Goal: Information Seeking & Learning: Learn about a topic

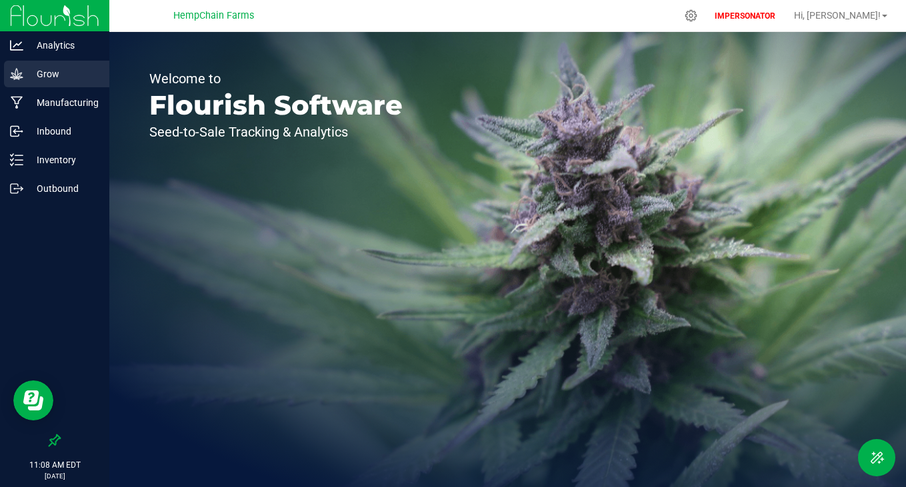
click at [47, 67] on p "Grow" at bounding box center [63, 74] width 80 height 16
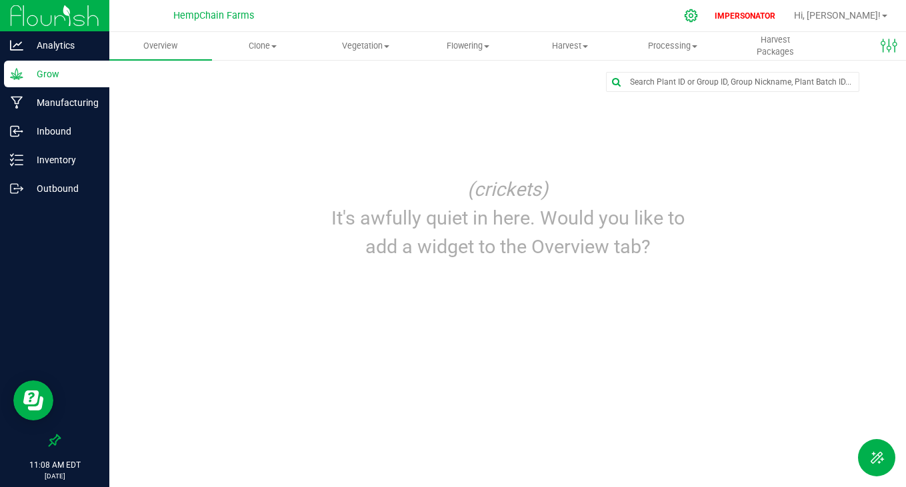
click at [698, 10] on icon at bounding box center [691, 16] width 14 height 14
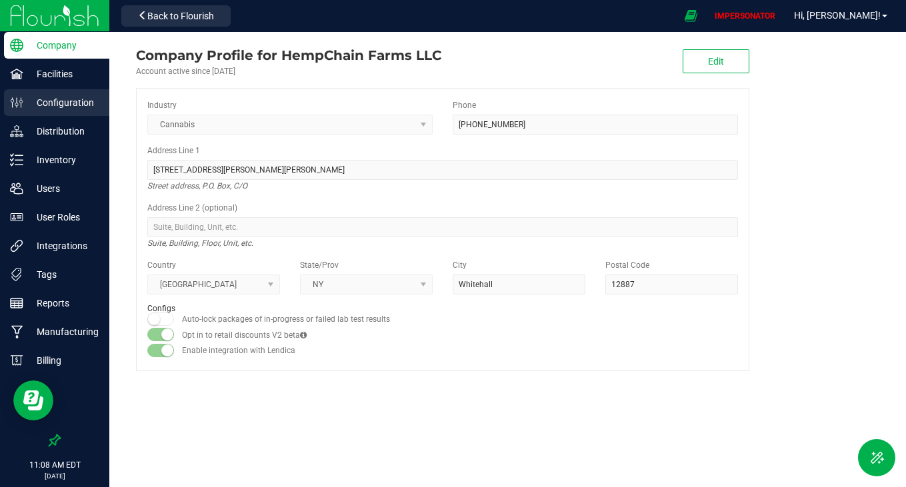
click at [75, 107] on p "Configuration" at bounding box center [63, 103] width 80 height 16
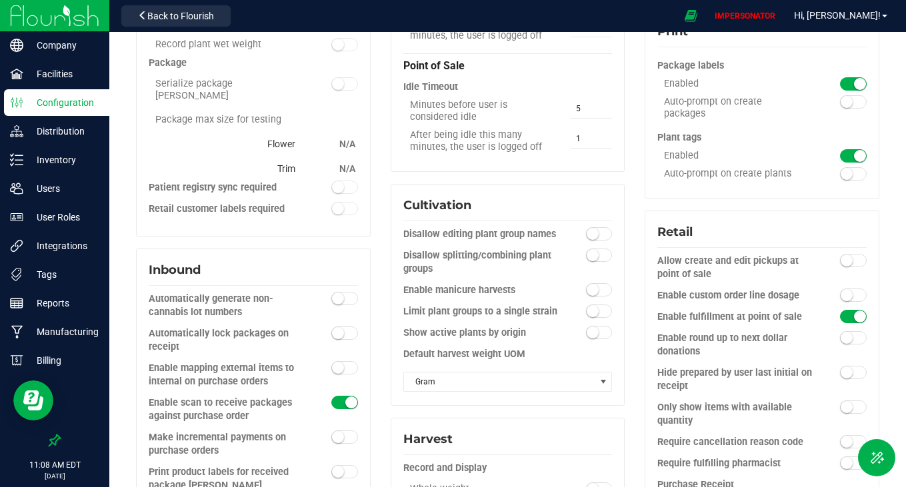
scroll to position [374, 0]
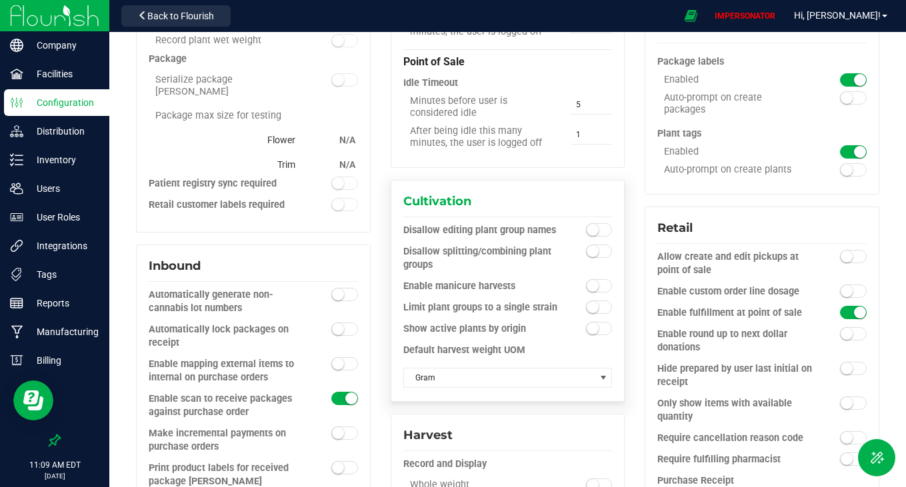
click at [586, 289] on span at bounding box center [599, 285] width 27 height 13
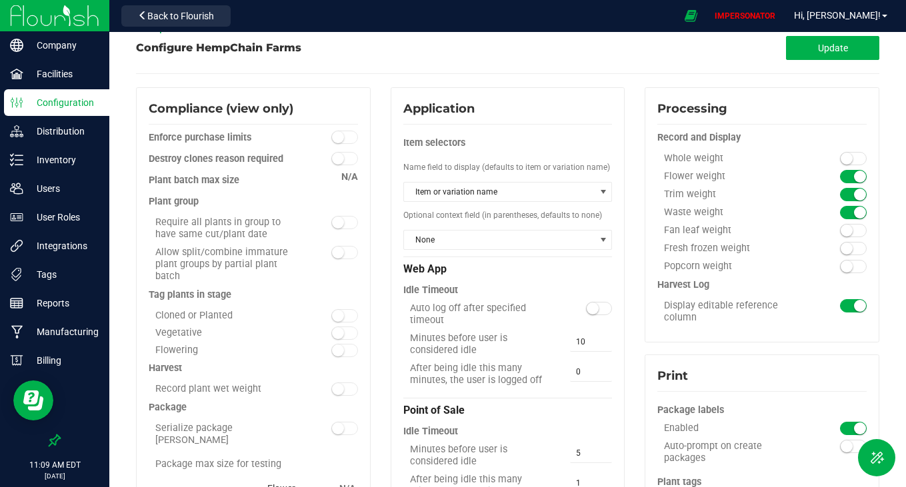
scroll to position [0, 0]
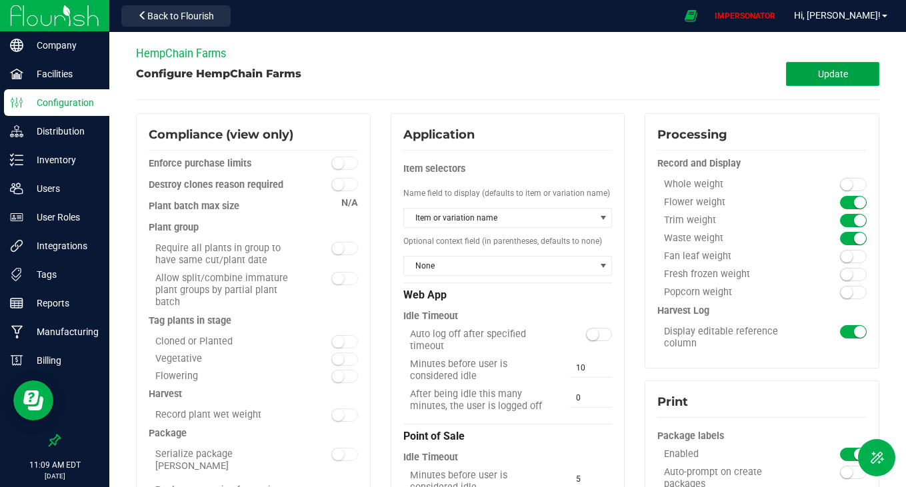
click at [818, 75] on span "Update" at bounding box center [833, 74] width 30 height 11
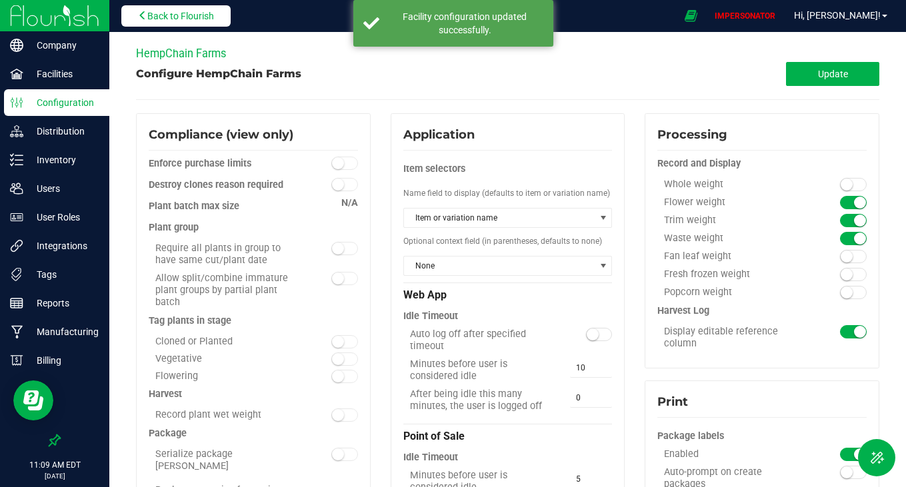
click at [203, 19] on span "Back to Flourish" at bounding box center [180, 16] width 67 height 11
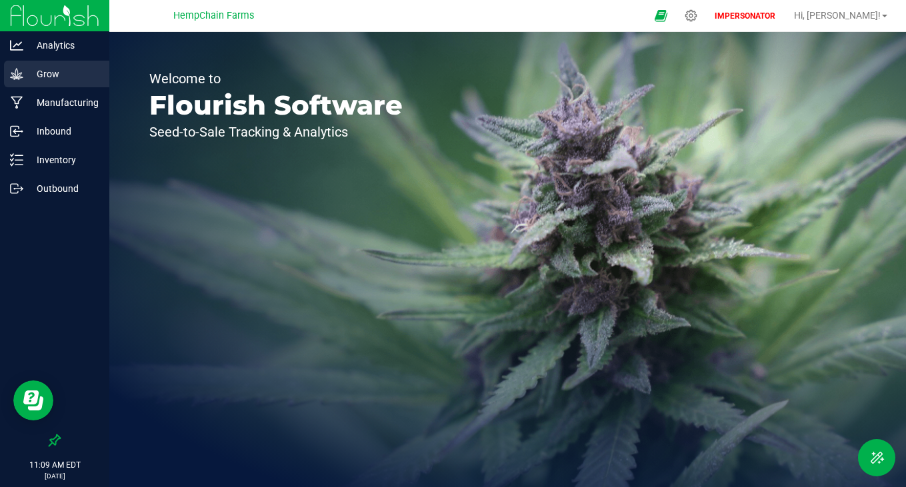
click at [55, 72] on p "Grow" at bounding box center [63, 74] width 80 height 16
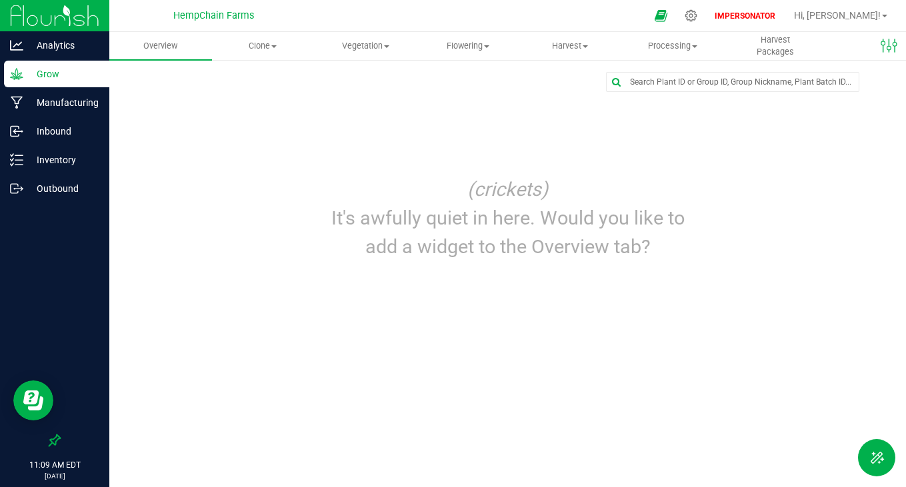
click at [562, 61] on div "Edit dashboard (crickets) It's awfully quiet in here. Would you like to add a w…" at bounding box center [507, 171] width 796 height 224
click at [570, 45] on span "Harvest" at bounding box center [570, 46] width 101 height 12
click at [568, 75] on span "Harvests" at bounding box center [556, 80] width 74 height 11
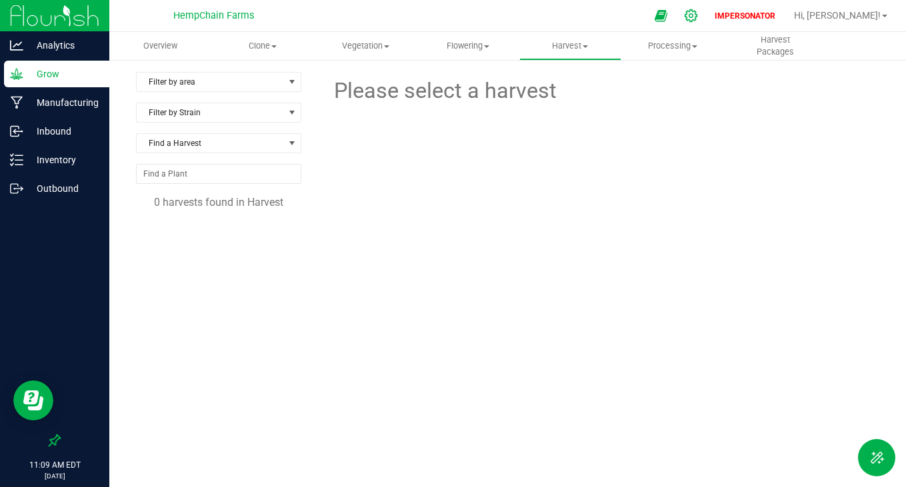
click at [698, 17] on icon at bounding box center [691, 16] width 14 height 14
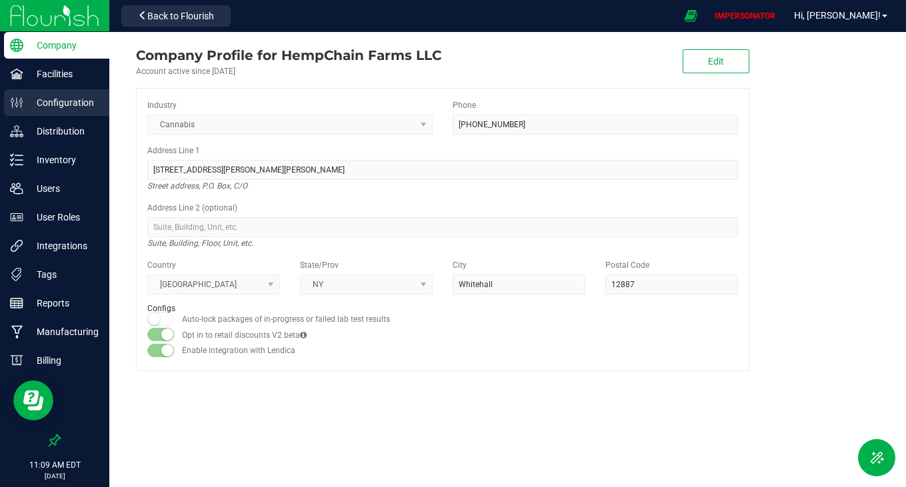
click at [57, 101] on p "Configuration" at bounding box center [63, 103] width 80 height 16
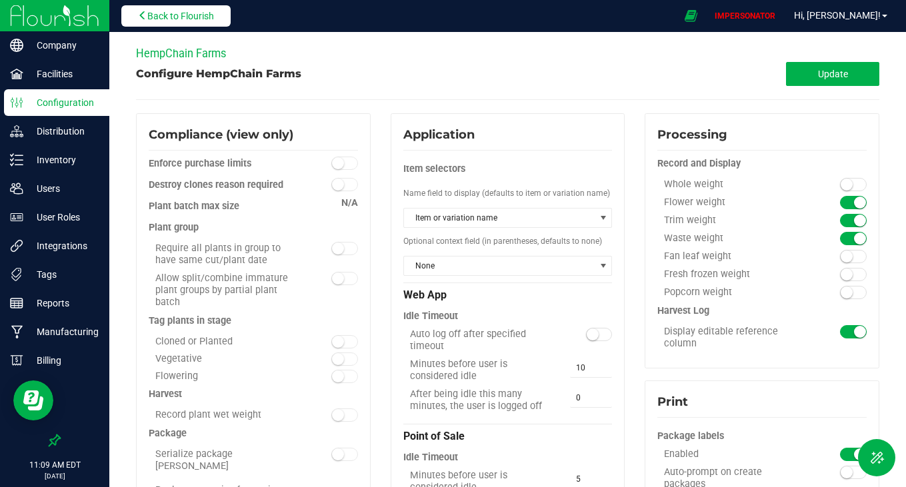
click at [175, 25] on button "Back to Flourish" at bounding box center [175, 15] width 109 height 21
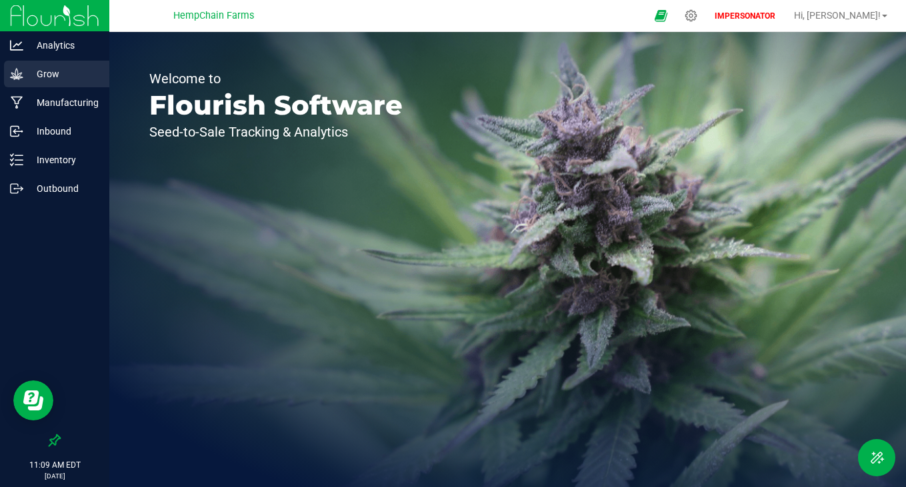
click at [63, 81] on p "Grow" at bounding box center [63, 74] width 80 height 16
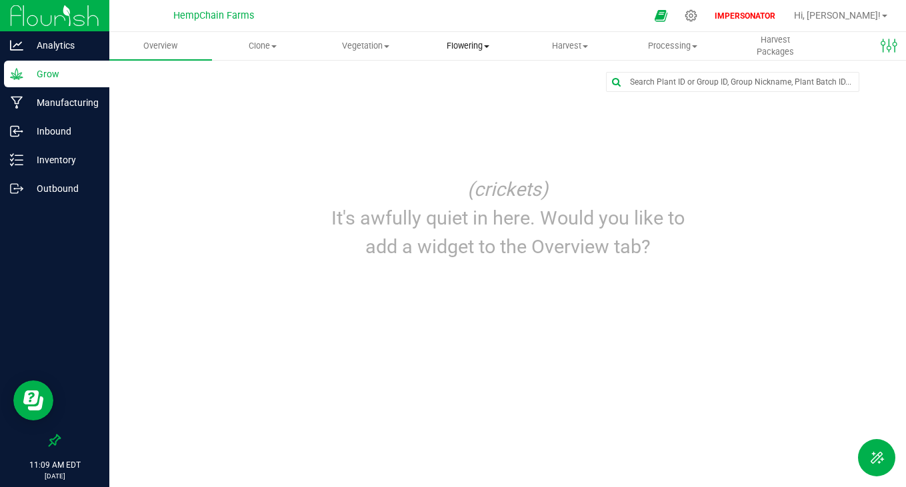
click at [467, 45] on span "Flowering" at bounding box center [467, 46] width 101 height 12
click at [564, 44] on span "Harvest" at bounding box center [570, 46] width 101 height 12
click at [552, 89] on li "Harvested plants" at bounding box center [573, 97] width 109 height 16
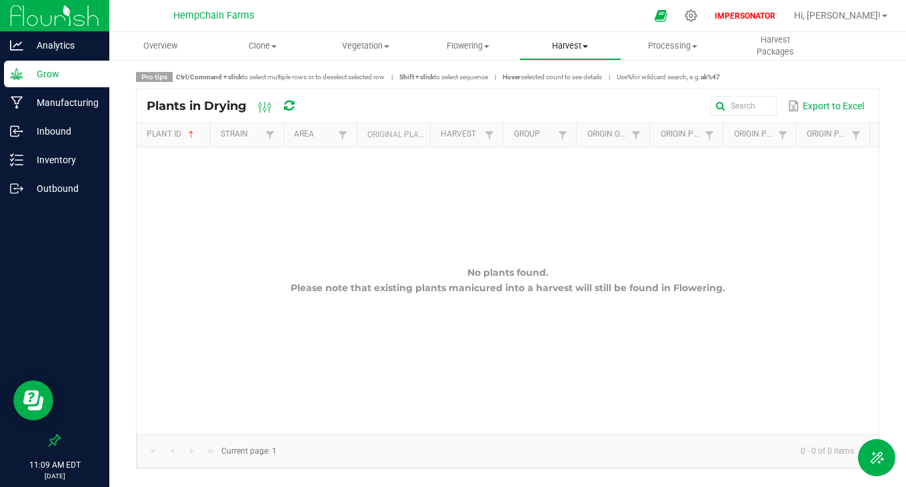
click at [567, 49] on span "Harvest" at bounding box center [570, 46] width 101 height 12
click at [561, 76] on span "Harvests" at bounding box center [556, 80] width 74 height 11
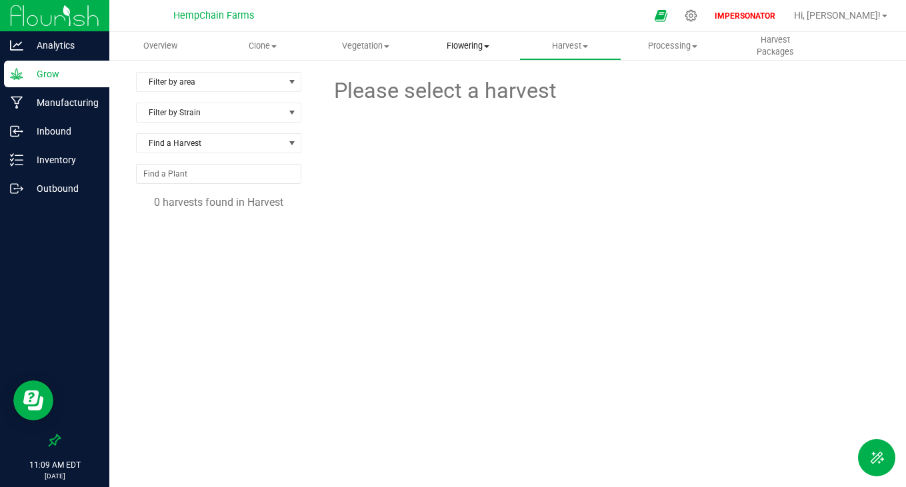
click at [474, 36] on uib-tab-heading "Flowering Create harvest Flowering groups Flowering plants Apply to plants" at bounding box center [467, 46] width 101 height 27
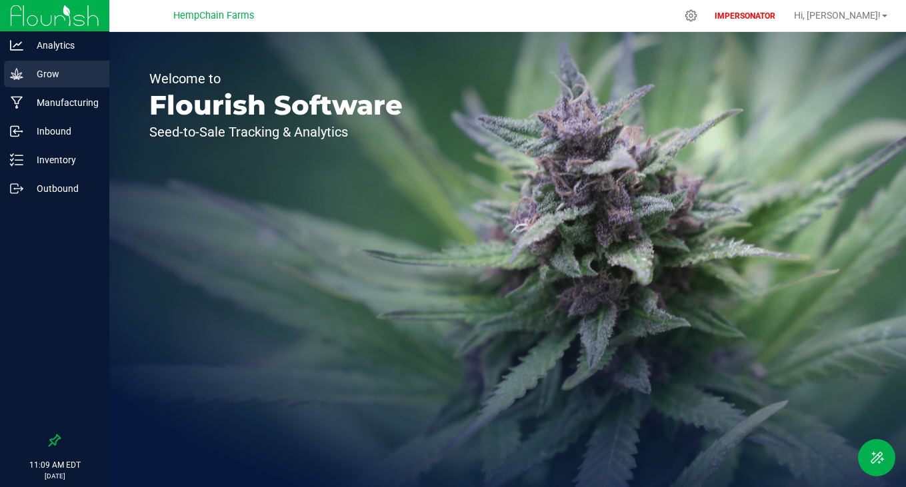
click at [41, 75] on p "Grow" at bounding box center [63, 74] width 80 height 16
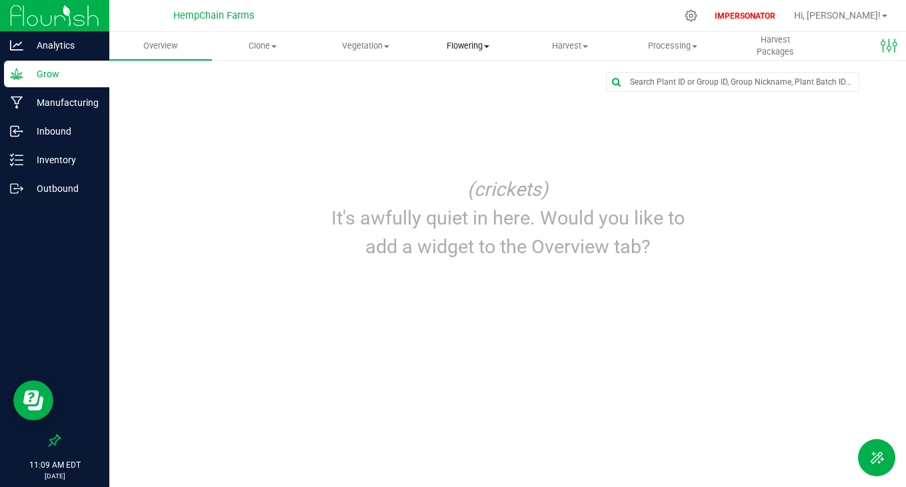
click at [449, 53] on uib-tab-heading "Flowering Create harvest Flowering groups Flowering plants Apply to plants" at bounding box center [467, 46] width 101 height 27
click at [369, 41] on span "Vegetation" at bounding box center [365, 46] width 101 height 12
click at [469, 41] on span "Flowering" at bounding box center [467, 46] width 101 height 12
click at [377, 52] on uib-tab-heading "Vegetation Veg groups Veg plants Mother groups Mother plants Apply to plants Cr…" at bounding box center [365, 46] width 101 height 27
click at [263, 49] on span "Clone" at bounding box center [263, 46] width 101 height 12
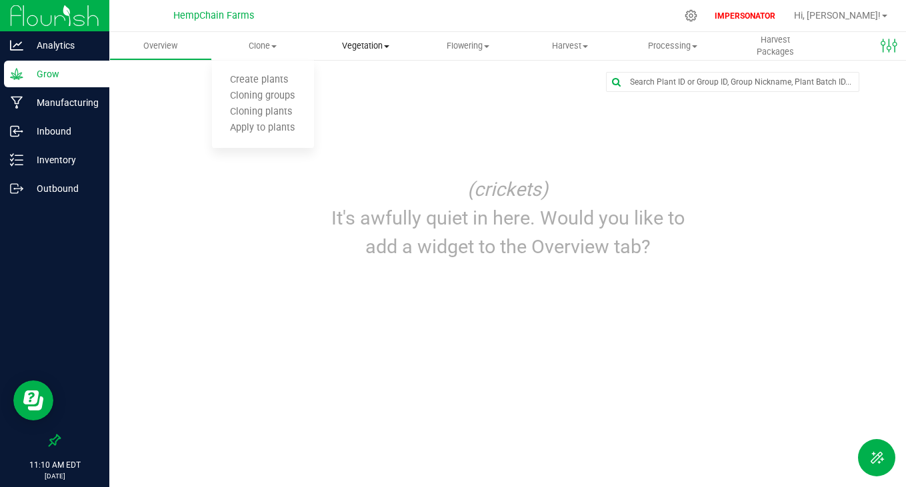
click at [401, 49] on span "Vegetation" at bounding box center [365, 46] width 101 height 12
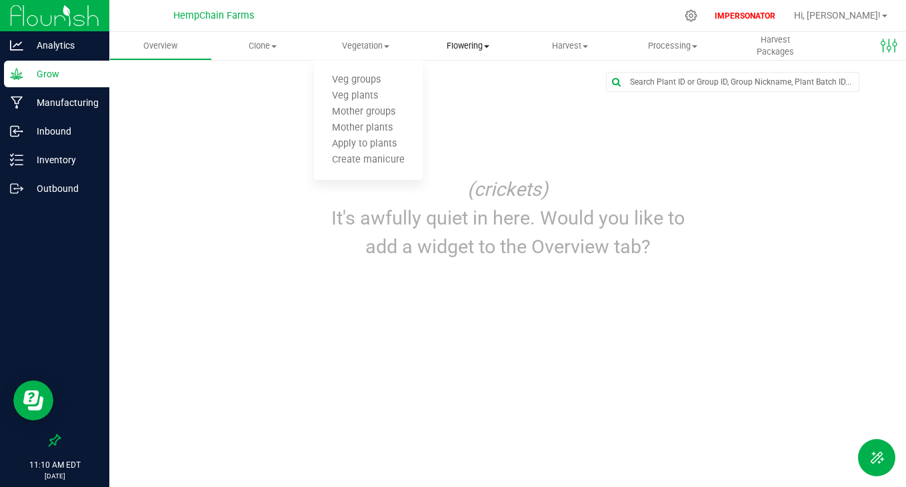
click at [472, 45] on span "Flowering" at bounding box center [467, 46] width 101 height 12
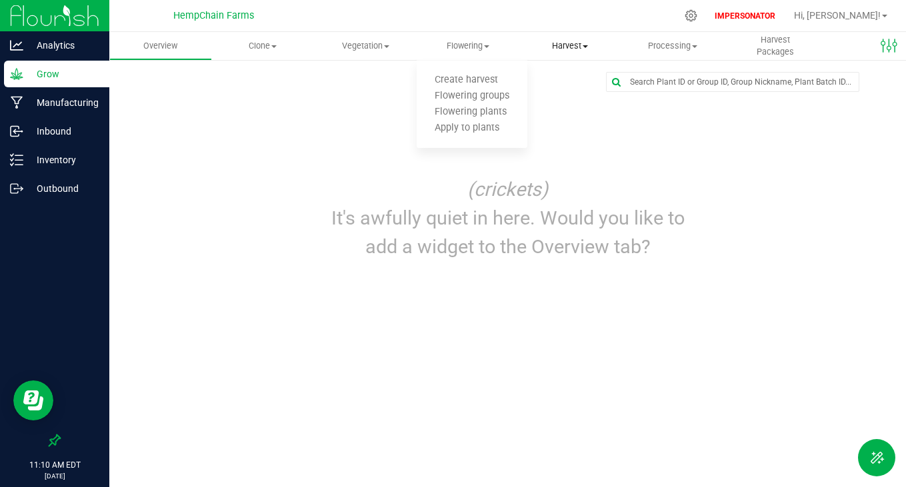
click at [584, 46] on span at bounding box center [584, 46] width 5 height 3
click at [690, 186] on div "(crickets) It's awfully quiet in here. Would you like to add a widget to the Ov…" at bounding box center [508, 218] width 382 height 101
click at [698, 15] on icon at bounding box center [691, 16] width 14 height 14
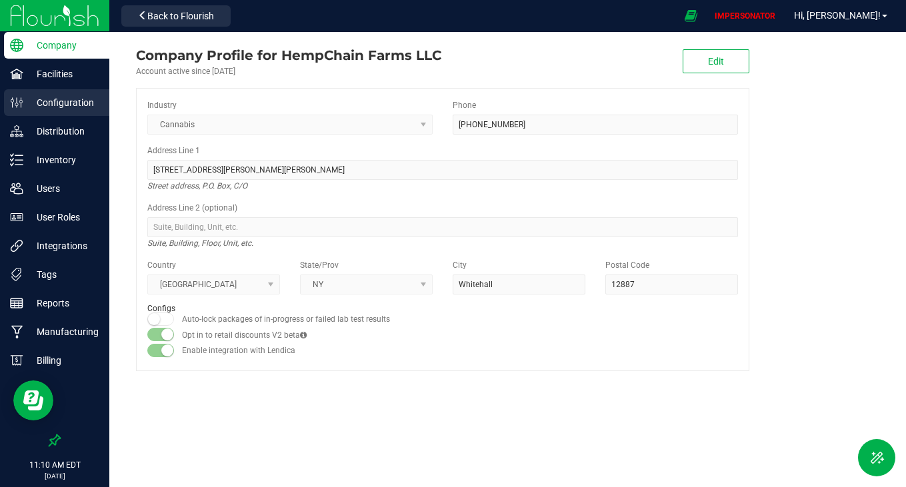
click at [63, 101] on p "Configuration" at bounding box center [63, 103] width 80 height 16
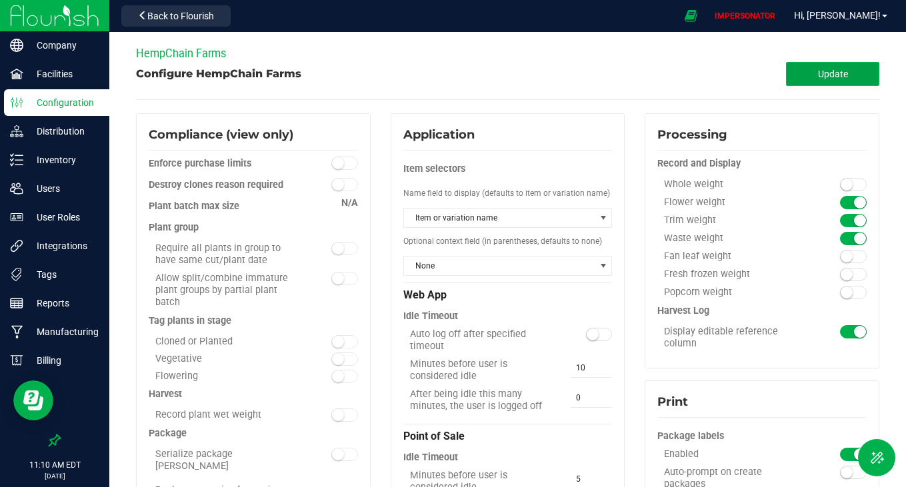
click at [834, 83] on button "Update" at bounding box center [832, 74] width 93 height 24
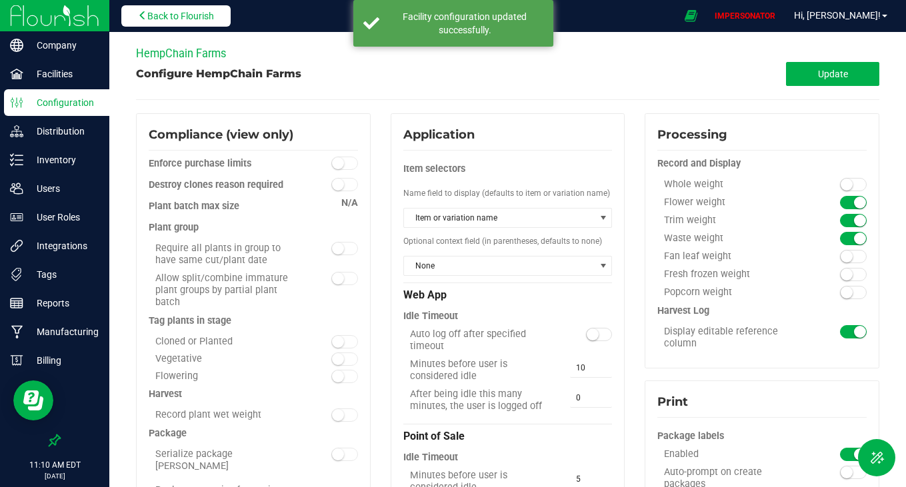
click at [205, 21] on button "Back to Flourish" at bounding box center [175, 15] width 109 height 21
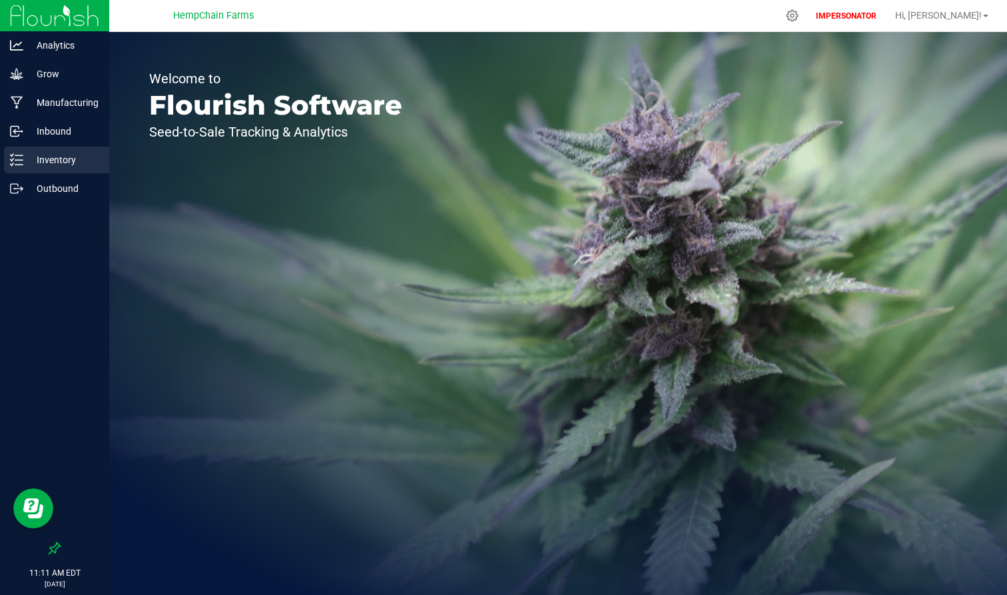
click at [54, 163] on p "Inventory" at bounding box center [63, 160] width 80 height 16
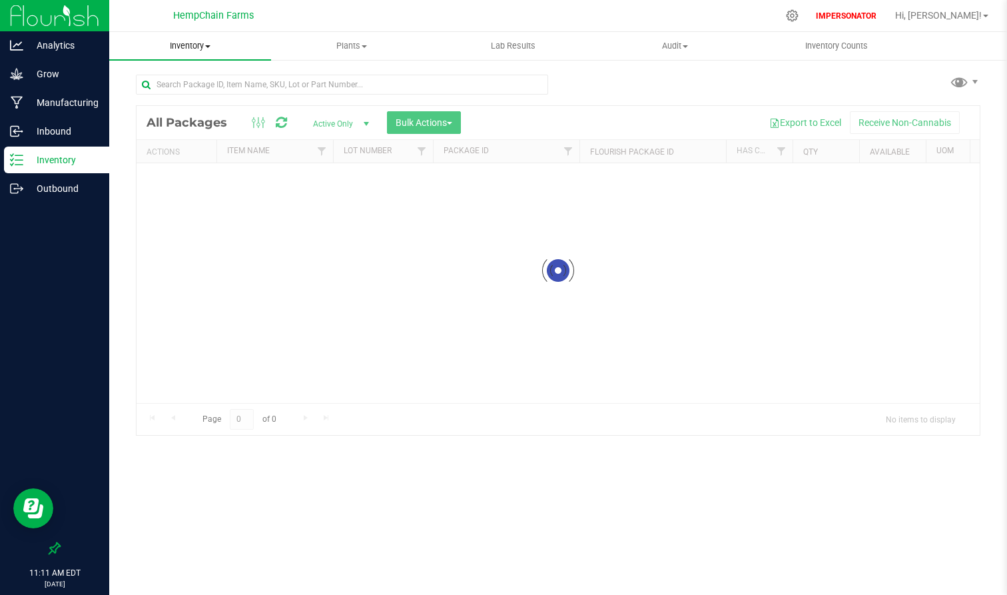
click at [193, 43] on span "Inventory" at bounding box center [190, 46] width 162 height 12
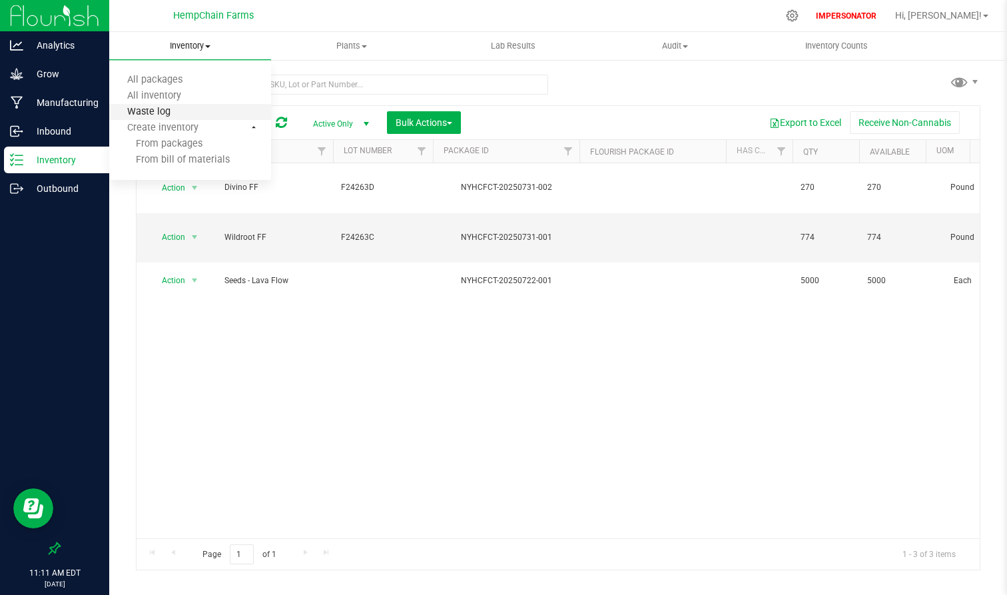
click at [166, 113] on span "Waste log" at bounding box center [148, 112] width 79 height 11
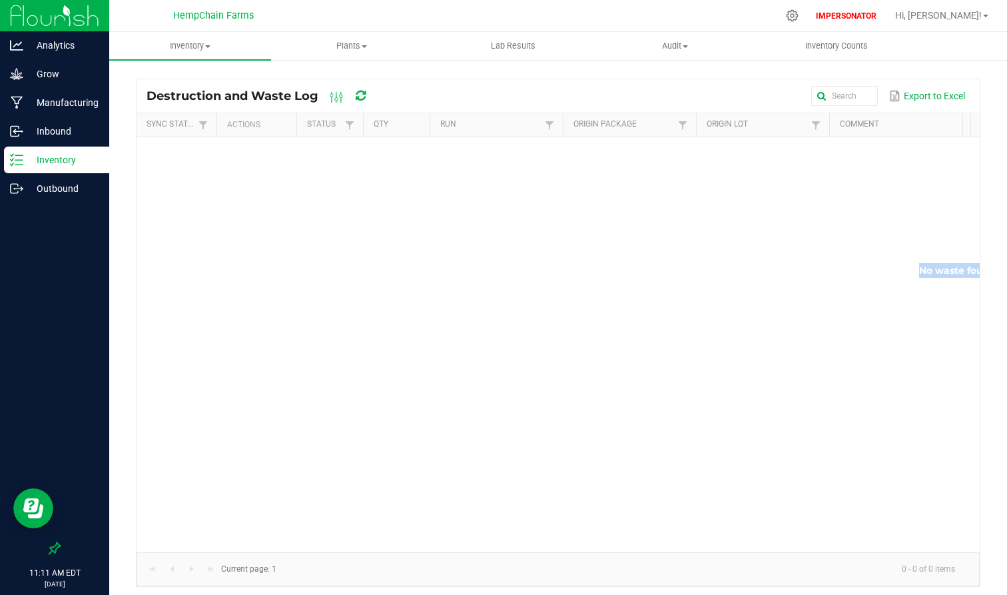
drag, startPoint x: 399, startPoint y: 540, endPoint x: 575, endPoint y: 563, distance: 177.4
click at [575, 486] on kendo-grid "Destruction and Waste Log Export to Excel Sync Status Actions Status Qty Run Or…" at bounding box center [558, 333] width 845 height 508
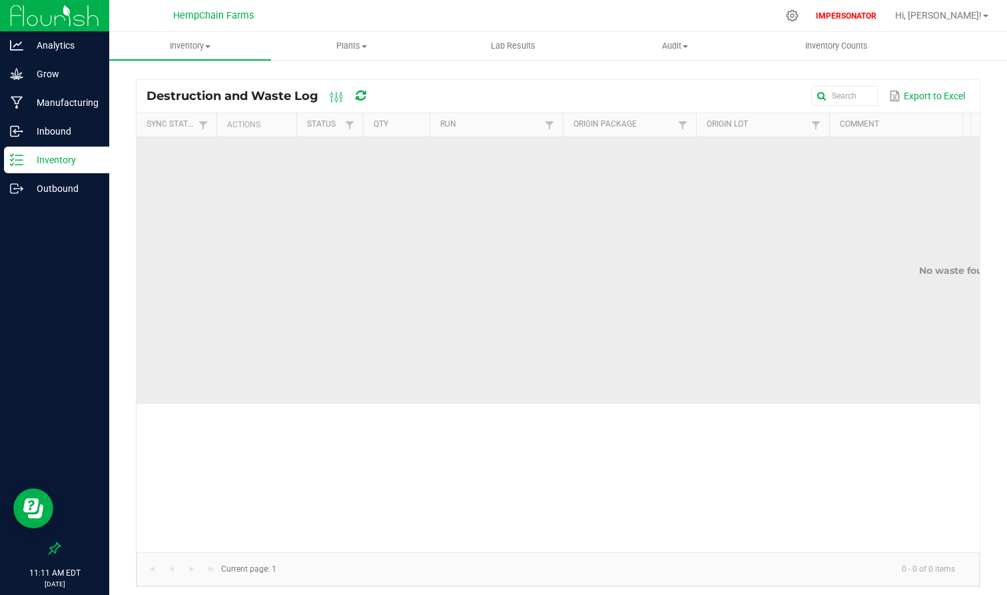
click at [442, 195] on td "No waste found." at bounding box center [960, 270] width 1646 height 267
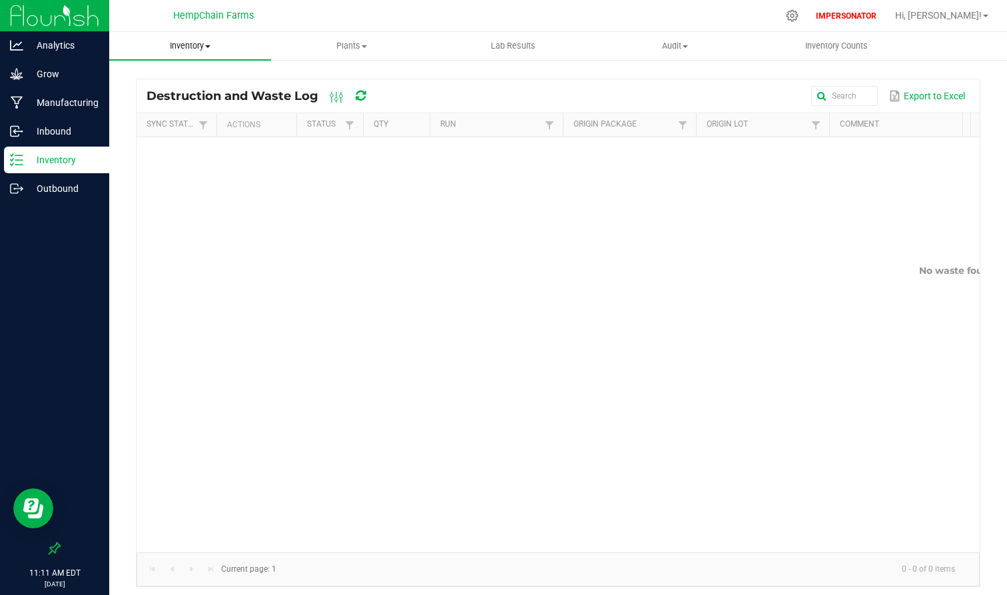
click at [195, 34] on uib-tab-heading "Inventory All packages All inventory Waste log Create inventory" at bounding box center [190, 46] width 162 height 28
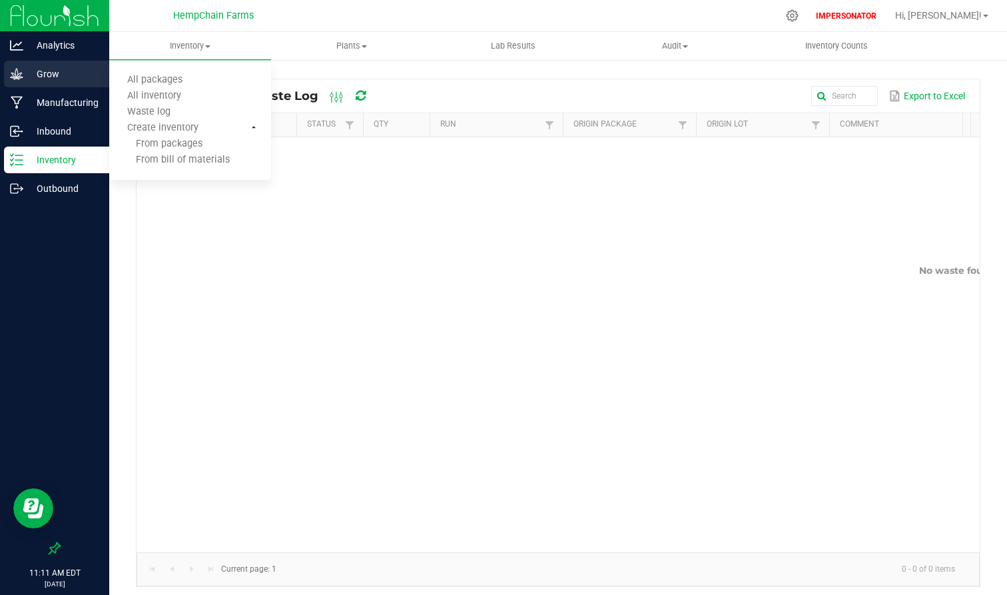
click at [56, 69] on p "Grow" at bounding box center [63, 74] width 80 height 16
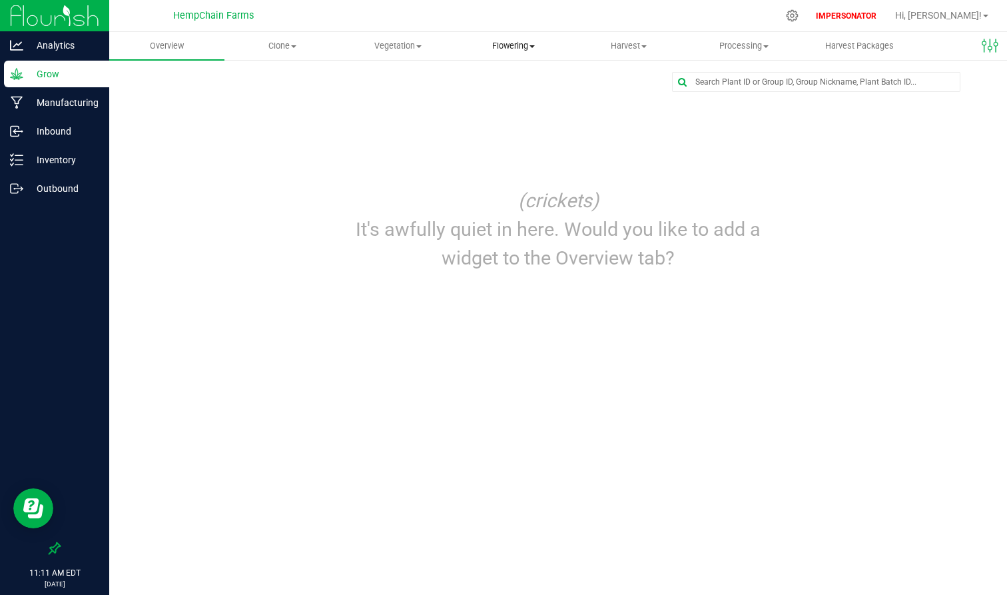
click at [527, 41] on span "Flowering" at bounding box center [513, 46] width 114 height 12
click at [403, 51] on span "Vegetation" at bounding box center [398, 46] width 114 height 12
click at [547, 51] on span "Flowering" at bounding box center [513, 46] width 114 height 12
click at [642, 47] on span at bounding box center [644, 46] width 5 height 3
click at [532, 51] on span "Flowering" at bounding box center [513, 46] width 114 height 12
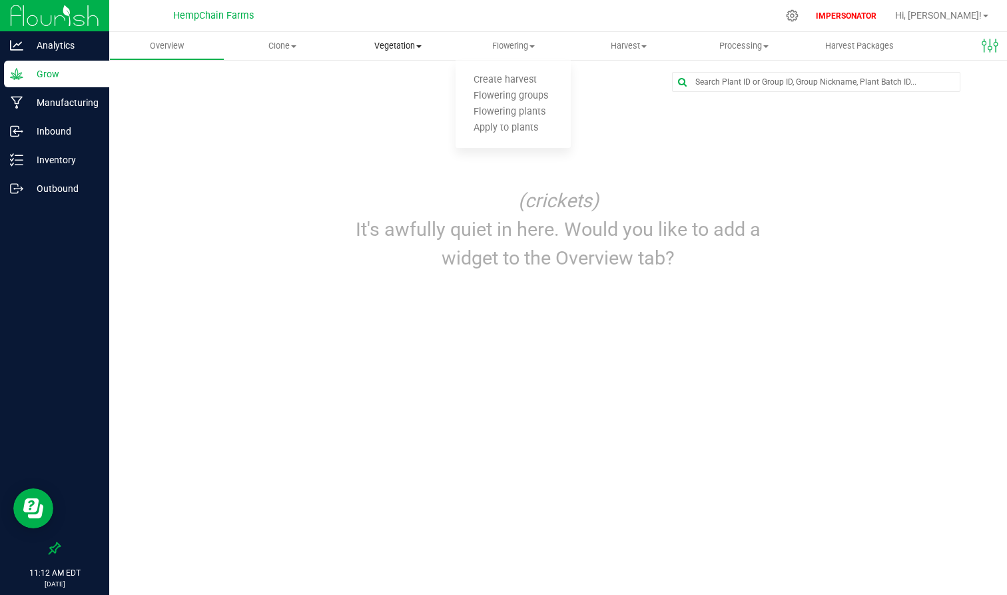
click at [379, 49] on span "Vegetation" at bounding box center [398, 46] width 114 height 12
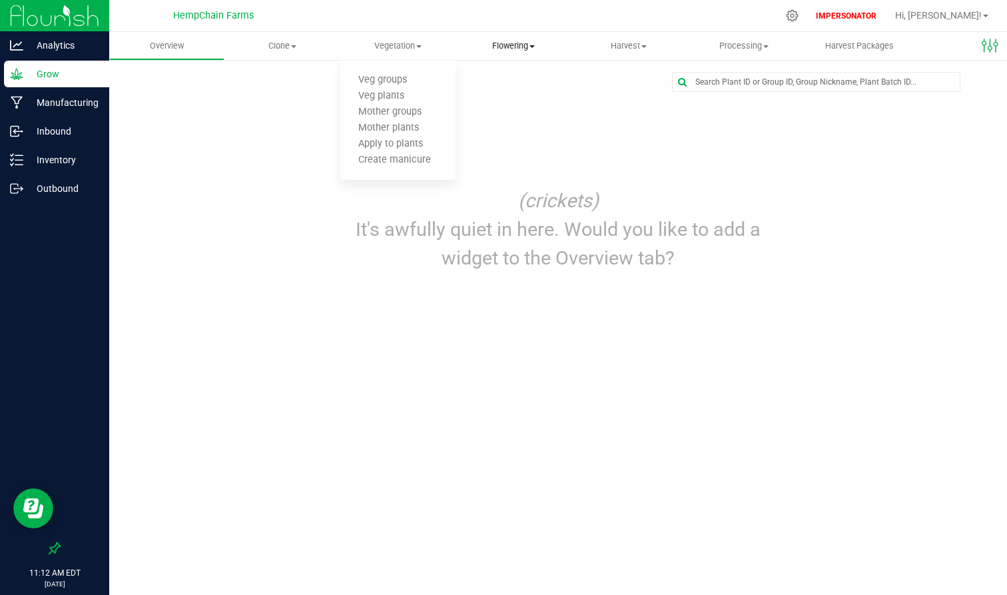
click at [507, 46] on span "Flowering" at bounding box center [513, 46] width 114 height 12
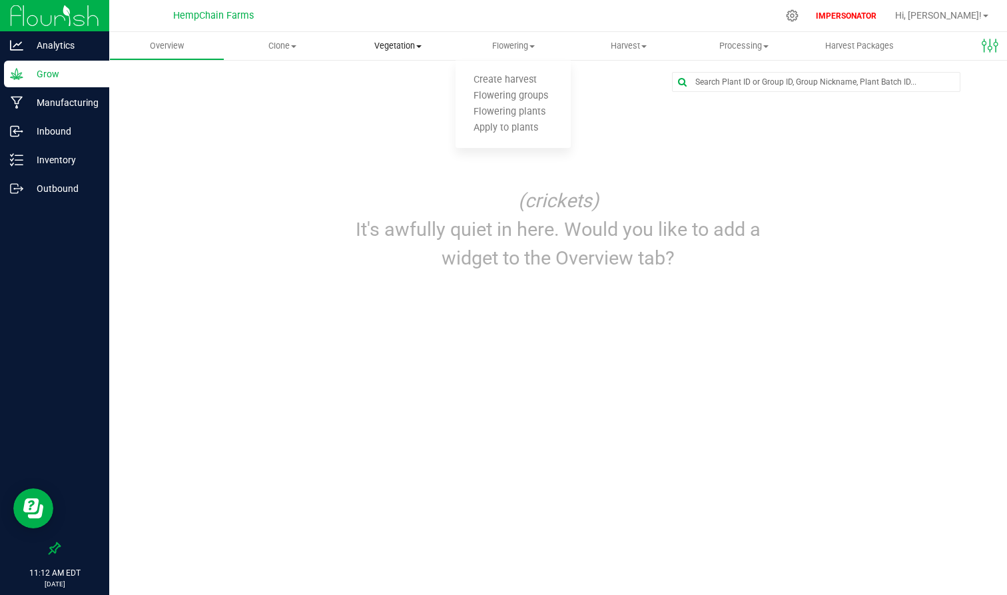
click at [391, 47] on span "Vegetation" at bounding box center [398, 46] width 114 height 12
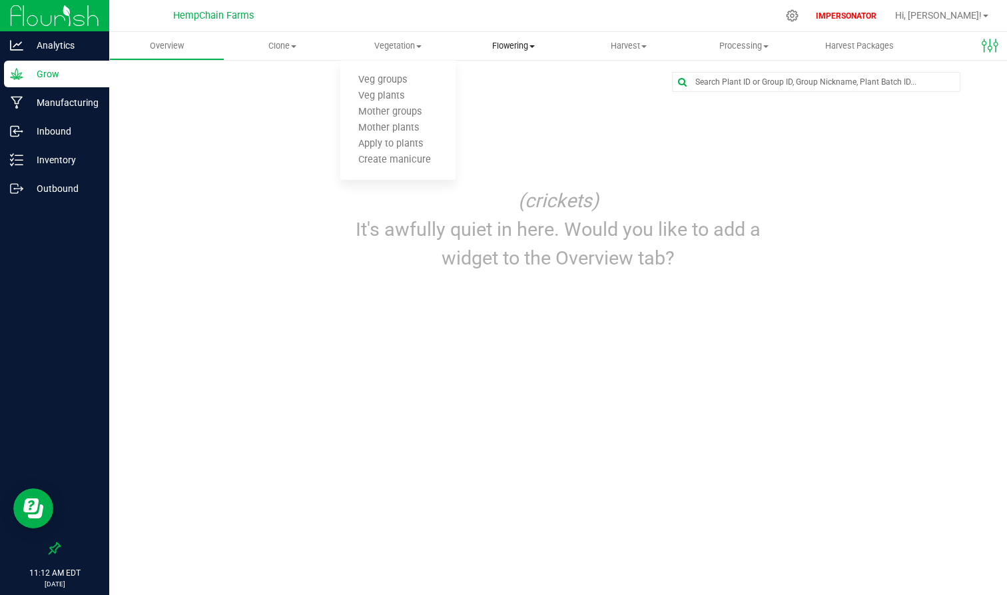
click at [518, 43] on span "Flowering" at bounding box center [513, 46] width 114 height 12
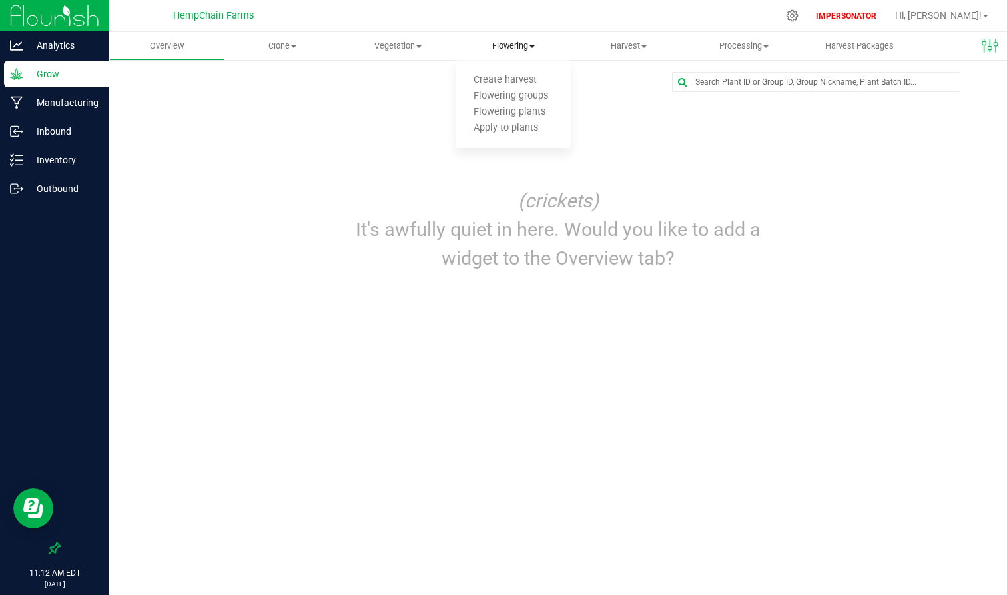
click at [508, 37] on uib-tab-heading "Flowering Create harvest Flowering groups Flowering plants Apply to plants" at bounding box center [513, 46] width 115 height 28
click at [510, 43] on span "Flowering" at bounding box center [513, 46] width 115 height 12
click at [522, 91] on span "Flowering groups" at bounding box center [511, 96] width 111 height 11
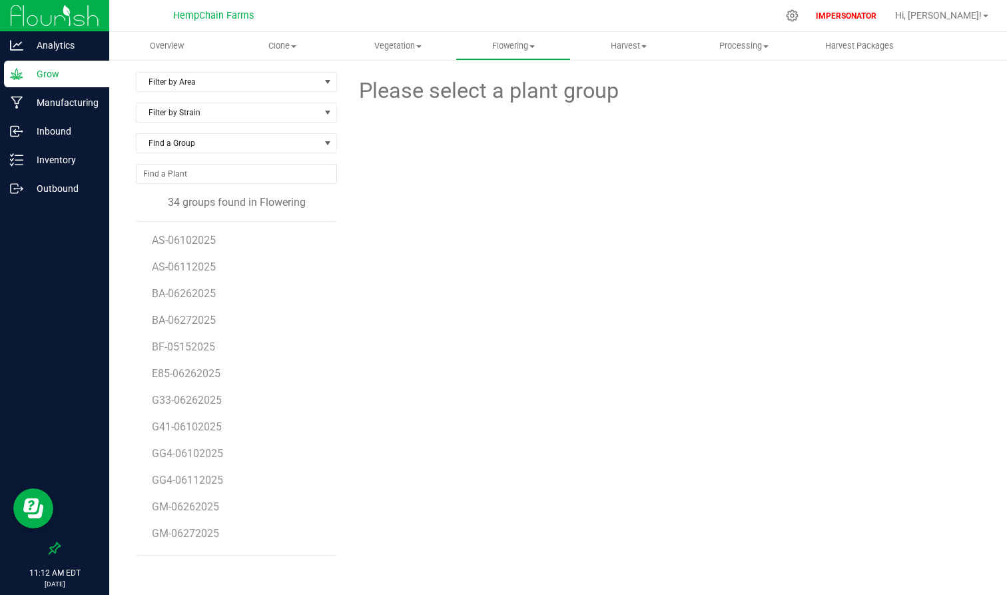
click at [193, 230] on li "AS-06102025" at bounding box center [239, 235] width 175 height 27
click at [193, 241] on span "AS-06102025" at bounding box center [185, 240] width 66 height 13
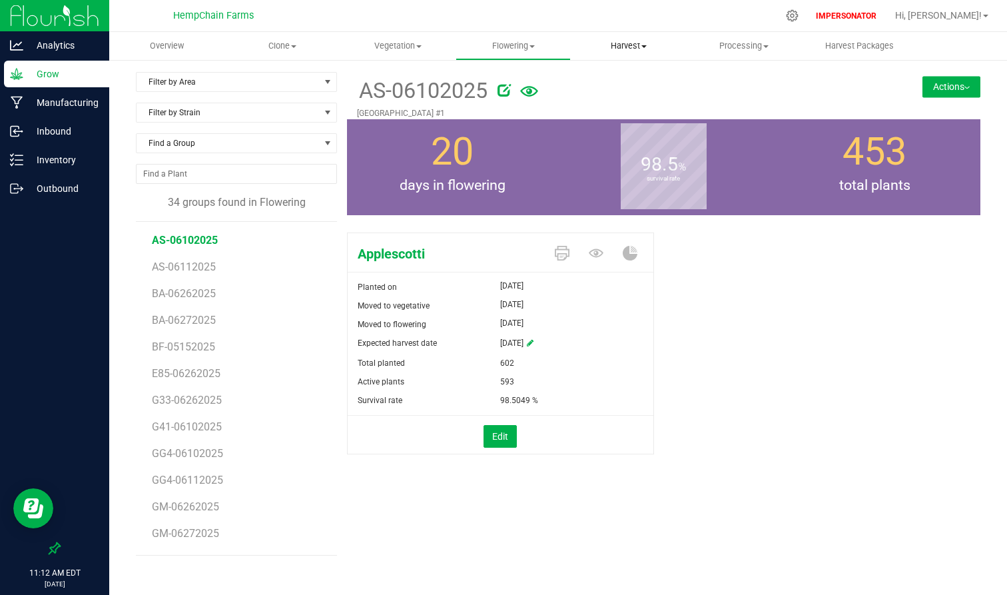
click at [625, 41] on span "Harvest" at bounding box center [629, 46] width 114 height 12
click at [628, 77] on span "Harvests" at bounding box center [608, 80] width 74 height 11
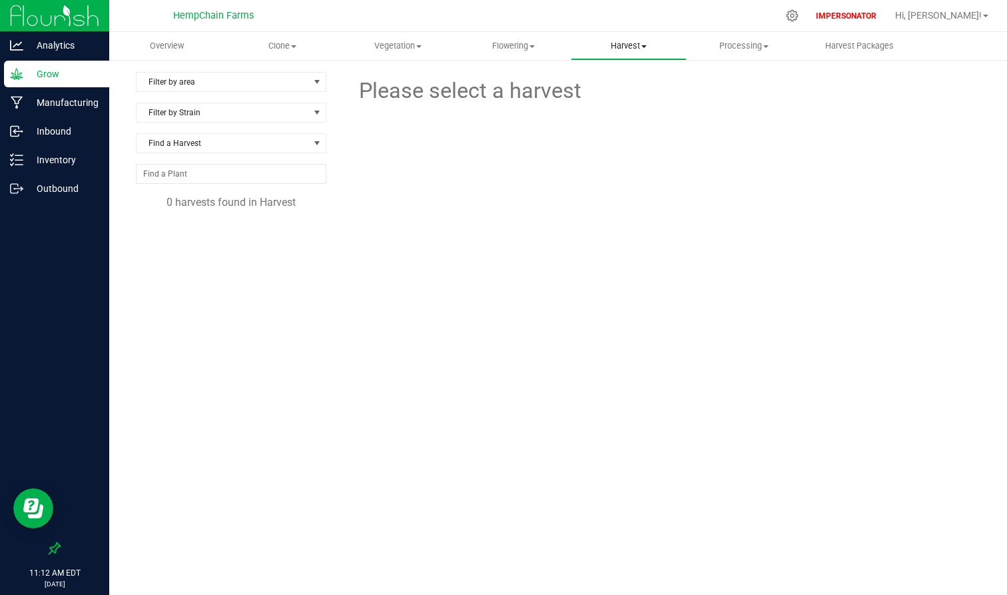
click at [632, 41] on span "Harvest" at bounding box center [629, 46] width 114 height 12
click at [620, 97] on span "Harvested plants" at bounding box center [625, 96] width 109 height 11
